Goal: Task Accomplishment & Management: Manage account settings

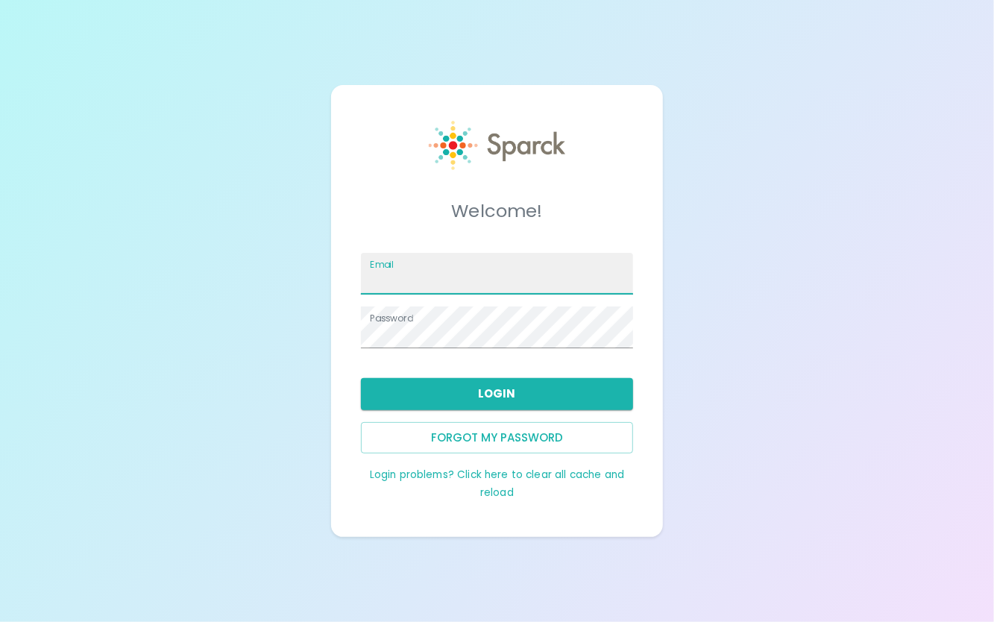
click at [412, 265] on input "Email" at bounding box center [496, 274] width 271 height 42
click at [416, 287] on input "Email" at bounding box center [496, 274] width 271 height 42
type input "kwallace@sfbaycoffee.com"
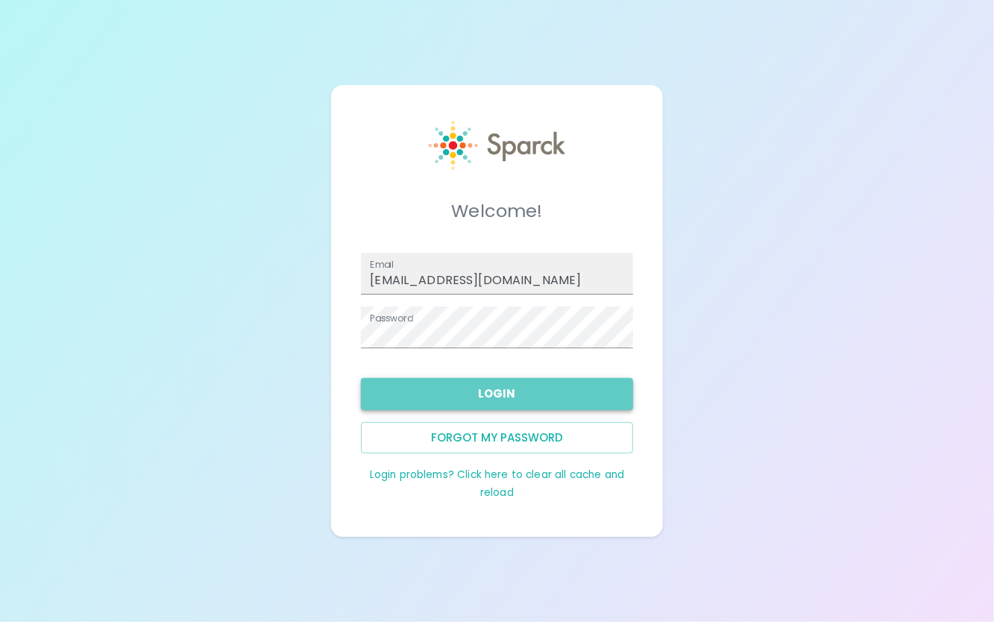
click at [492, 391] on button "Login" at bounding box center [496, 393] width 271 height 31
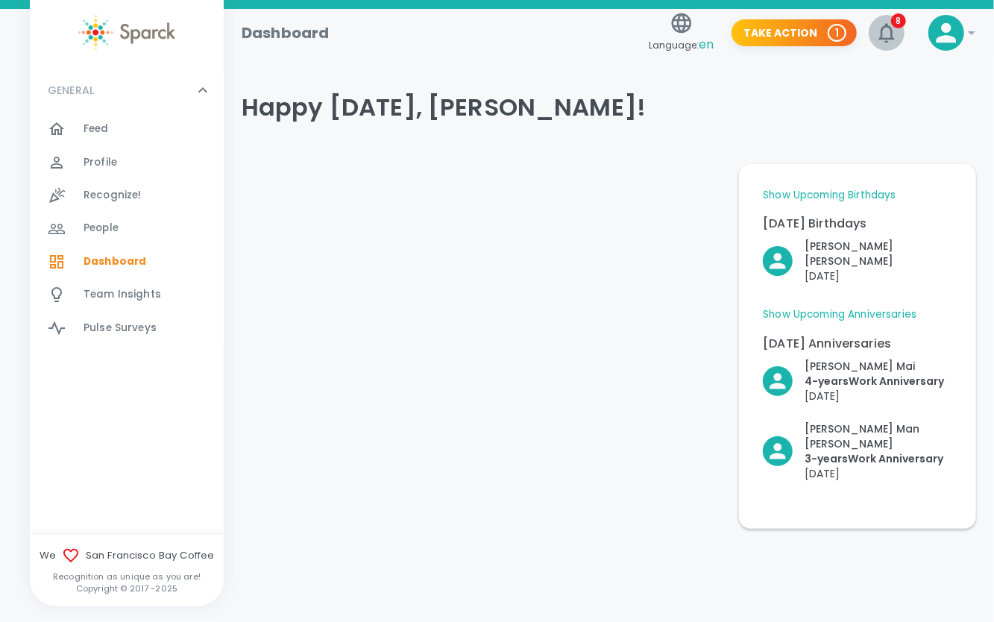
click at [887, 42] on icon "button" at bounding box center [886, 32] width 16 height 19
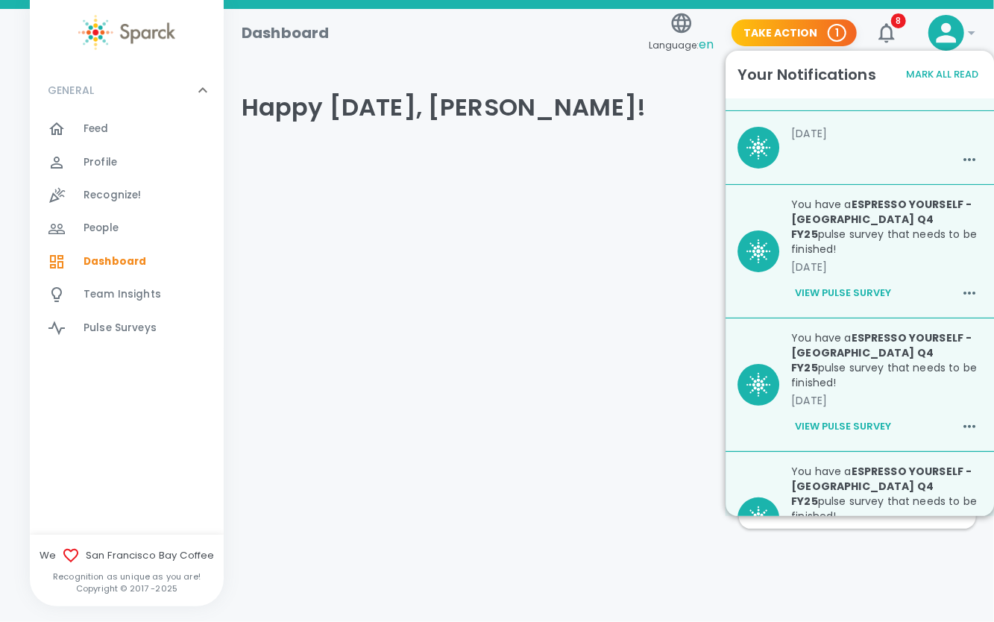
scroll to position [298, 0]
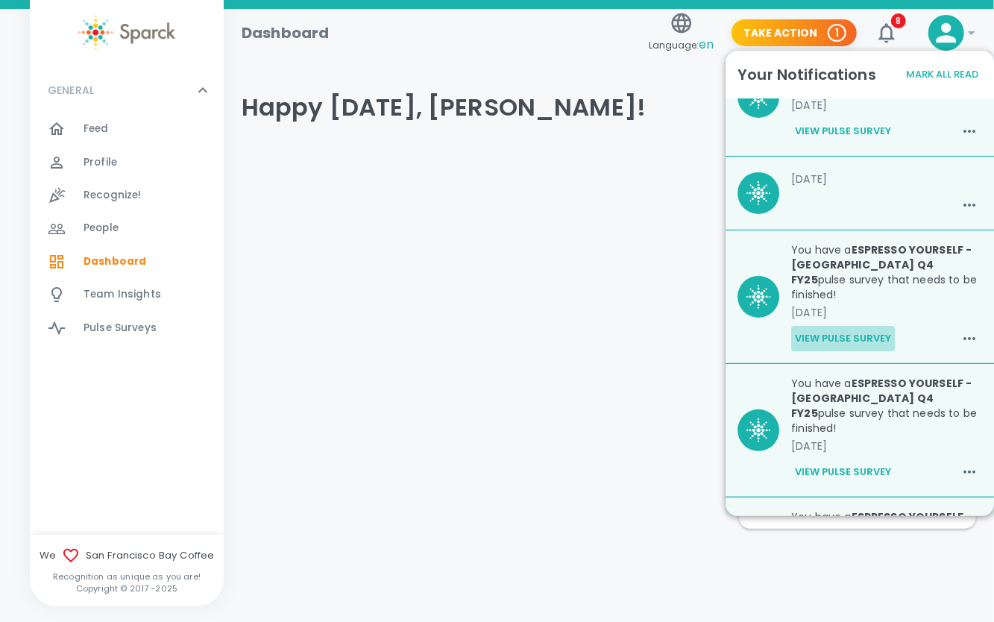
click at [865, 326] on button "View Pulse Survey" at bounding box center [843, 338] width 104 height 25
